Goal: Information Seeking & Learning: Learn about a topic

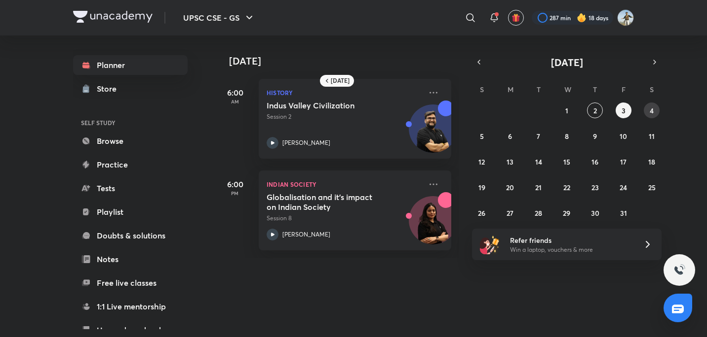
click at [650, 116] on button "4" at bounding box center [651, 111] width 16 height 16
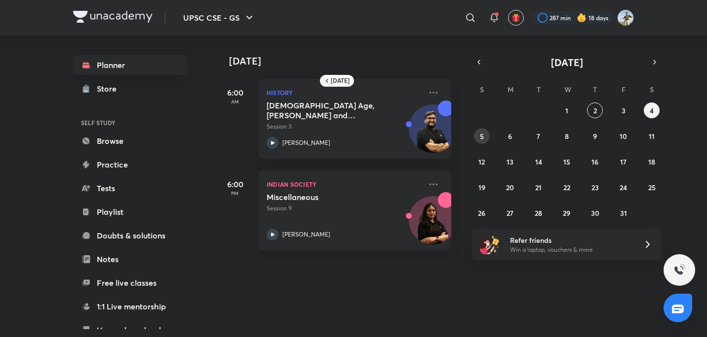
click at [487, 138] on button "5" at bounding box center [482, 136] width 16 height 16
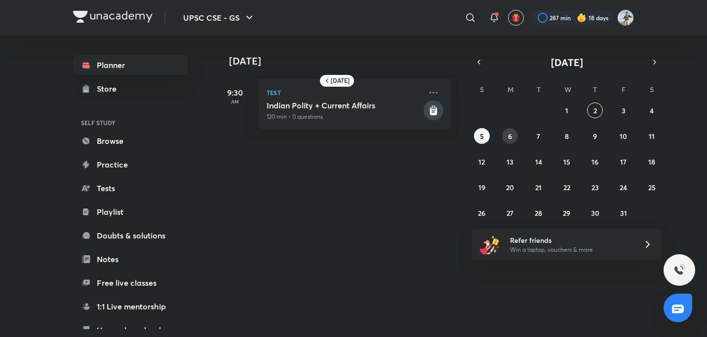
click at [515, 134] on button "6" at bounding box center [510, 136] width 16 height 16
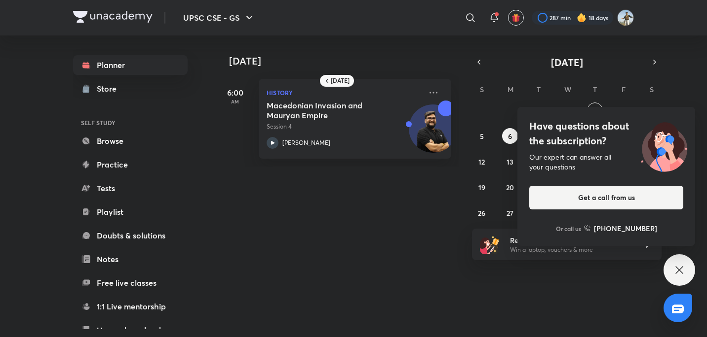
click at [682, 261] on div "Have questions about the subscription? Our expert can answer all your questions…" at bounding box center [679, 271] width 32 height 32
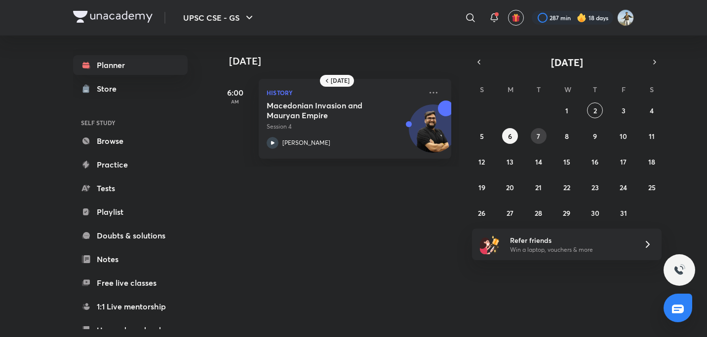
click at [532, 137] on button "7" at bounding box center [538, 136] width 16 height 16
click at [559, 142] on div "28 29 30 1 2 3 4 5 6 7 8 9 10 11 12 13 14 15 16 17 18 19 20 21 22 23 24 25 26 2…" at bounding box center [566, 162] width 189 height 118
click at [566, 140] on abbr "8" at bounding box center [566, 136] width 4 height 9
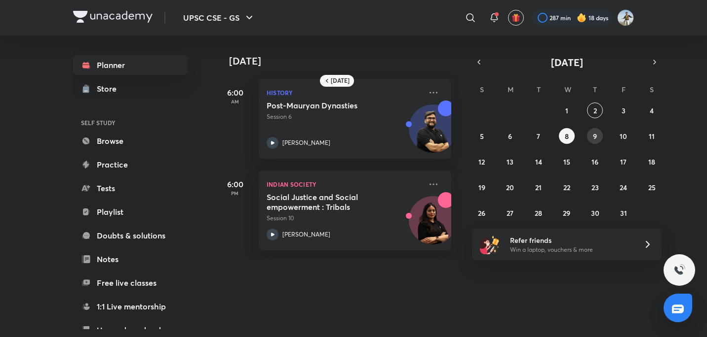
click at [598, 142] on button "9" at bounding box center [595, 136] width 16 height 16
click at [621, 136] on abbr "10" at bounding box center [622, 136] width 7 height 9
click at [594, 109] on abbr "2" at bounding box center [594, 110] width 3 height 9
